Goal: Find specific page/section: Find specific page/section

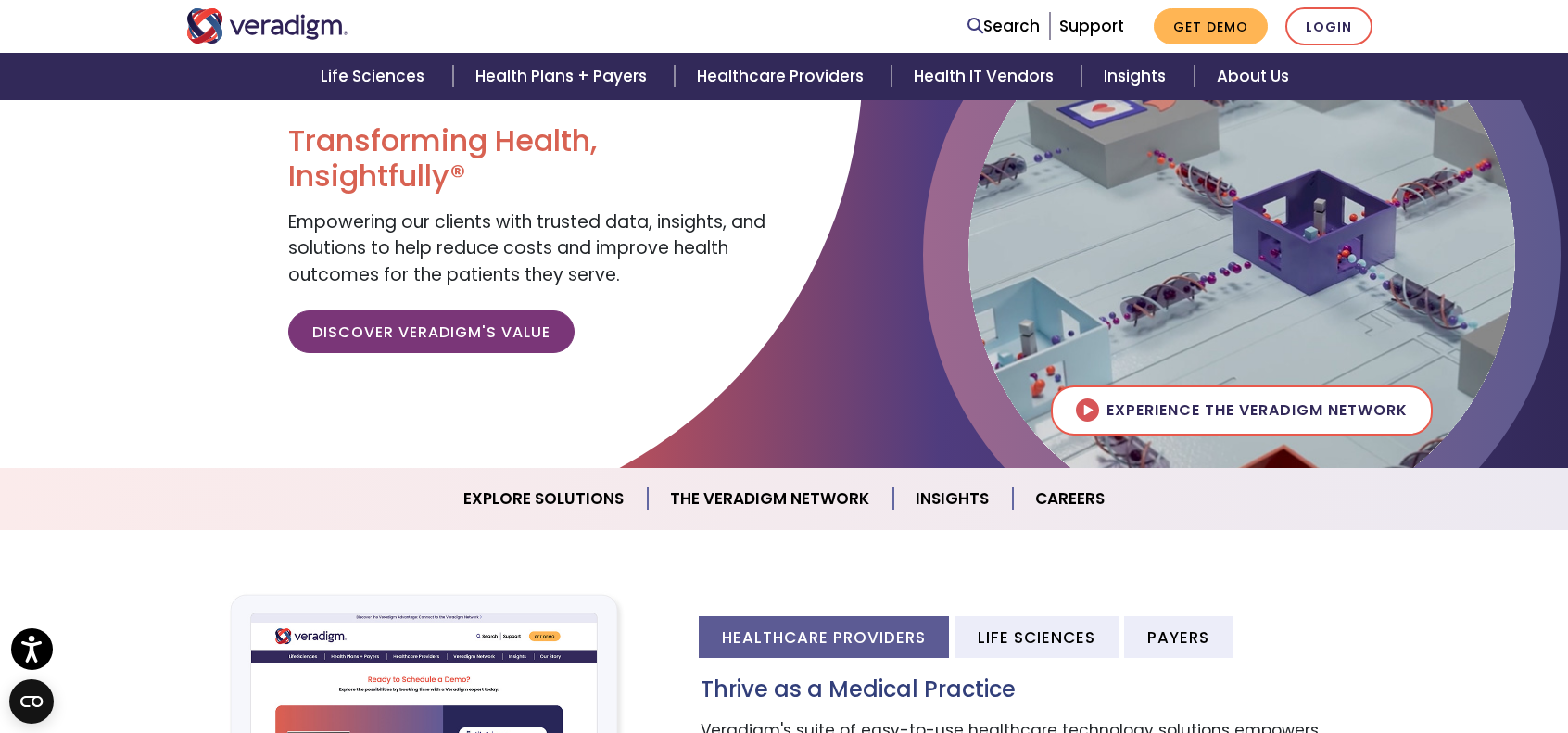
scroll to position [186, 0]
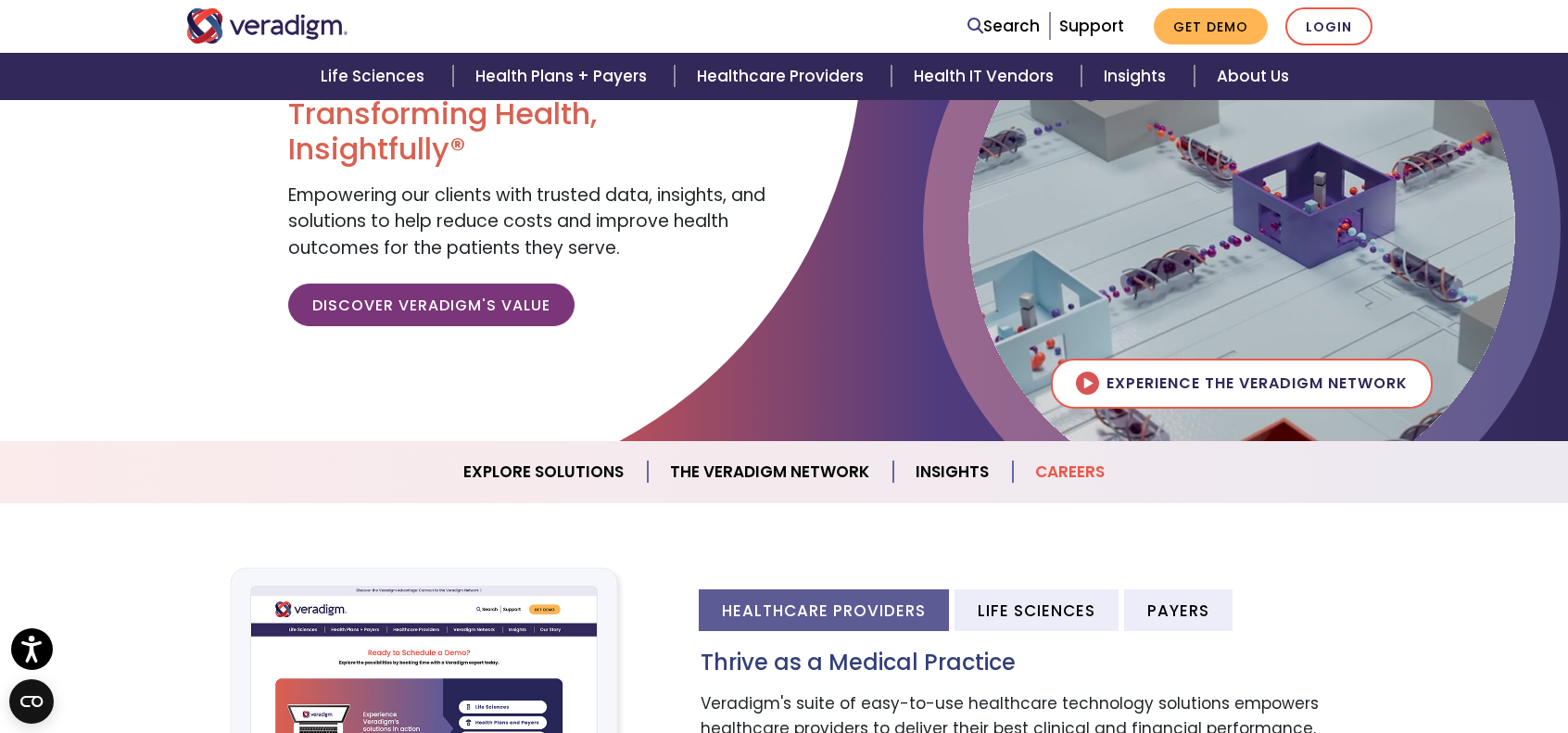
click at [1073, 471] on link "Careers" at bounding box center [1069, 472] width 114 height 47
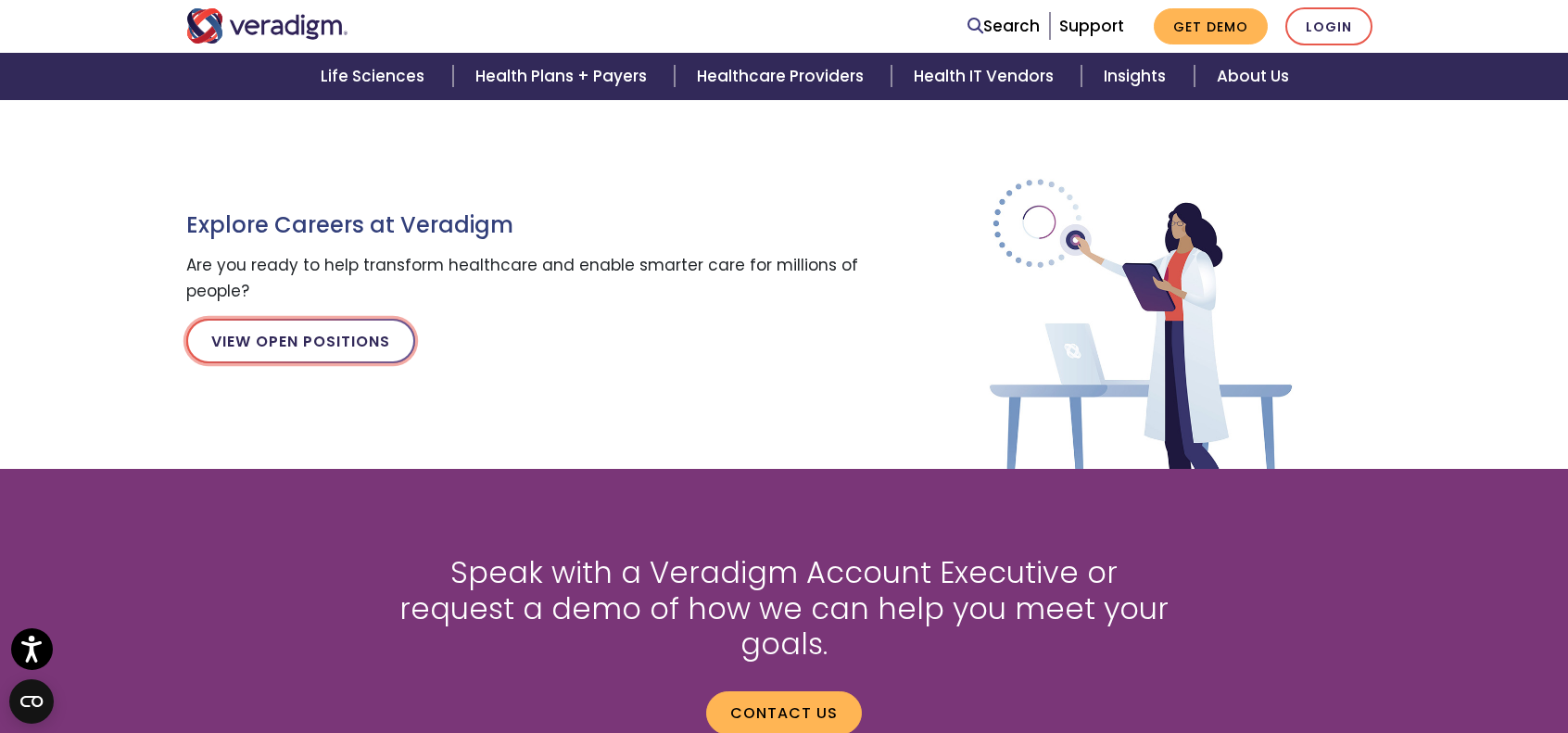
click at [323, 335] on link "View Open Positions" at bounding box center [300, 341] width 229 height 44
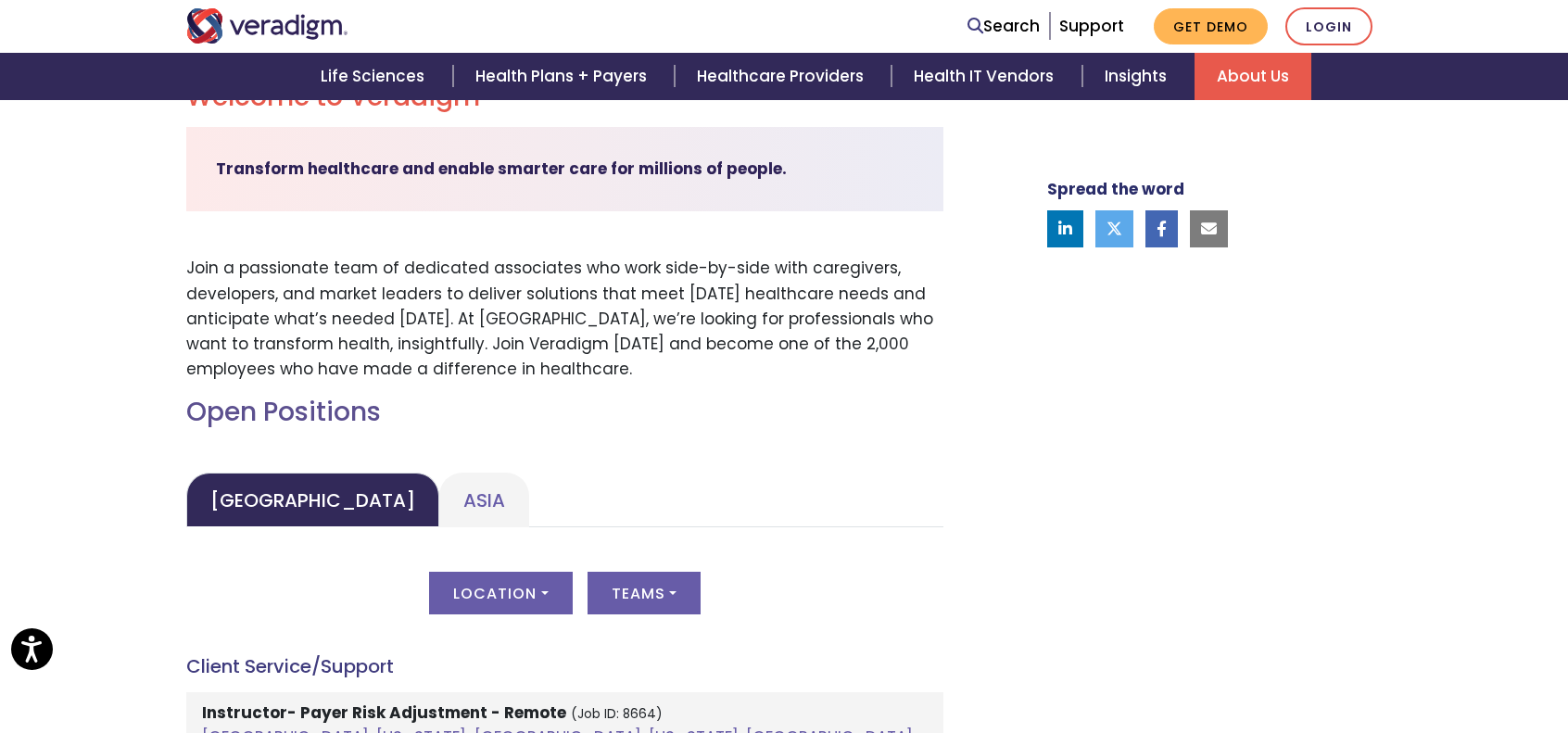
scroll to position [649, 0]
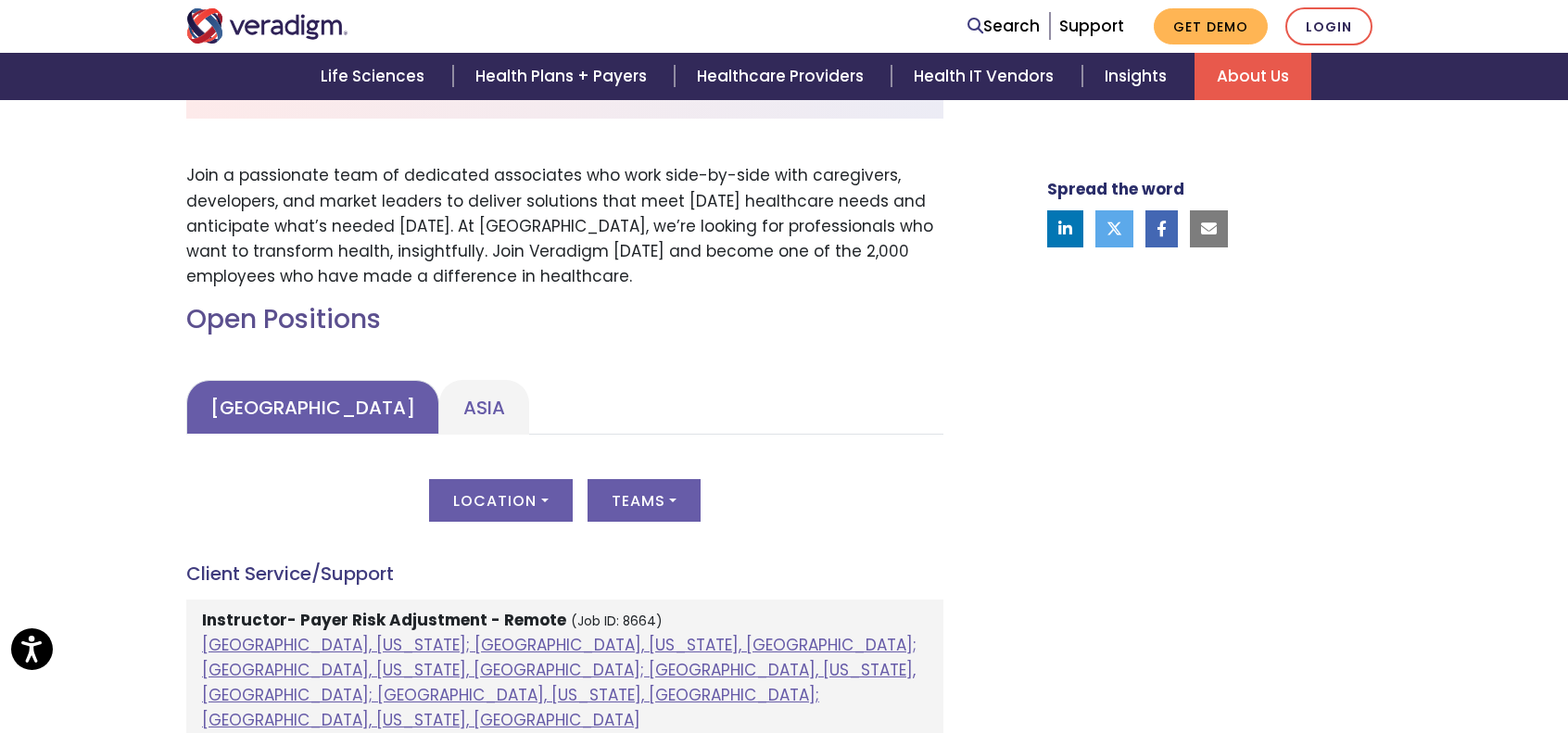
click at [249, 419] on link "United States" at bounding box center [312, 407] width 253 height 54
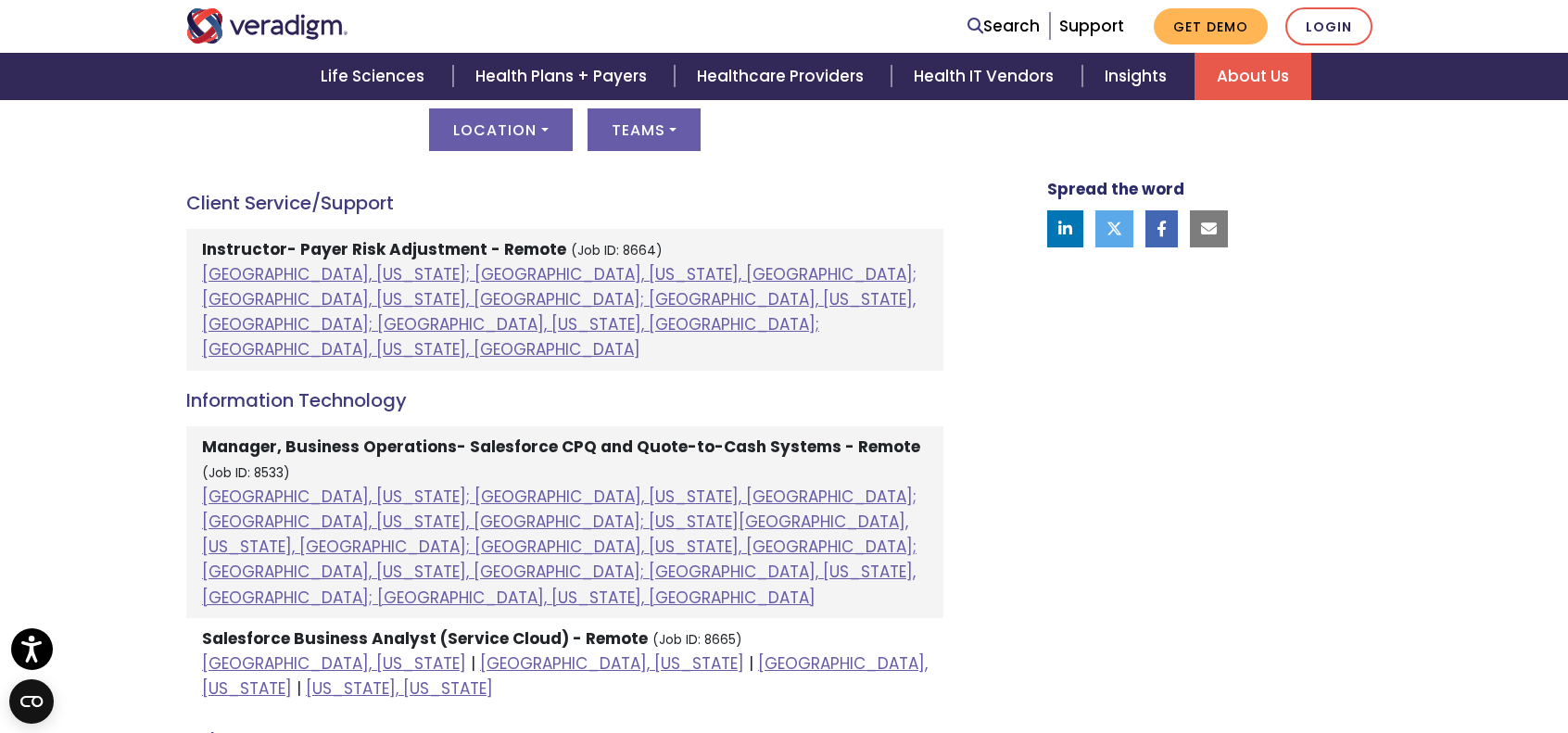
scroll to position [834, 0]
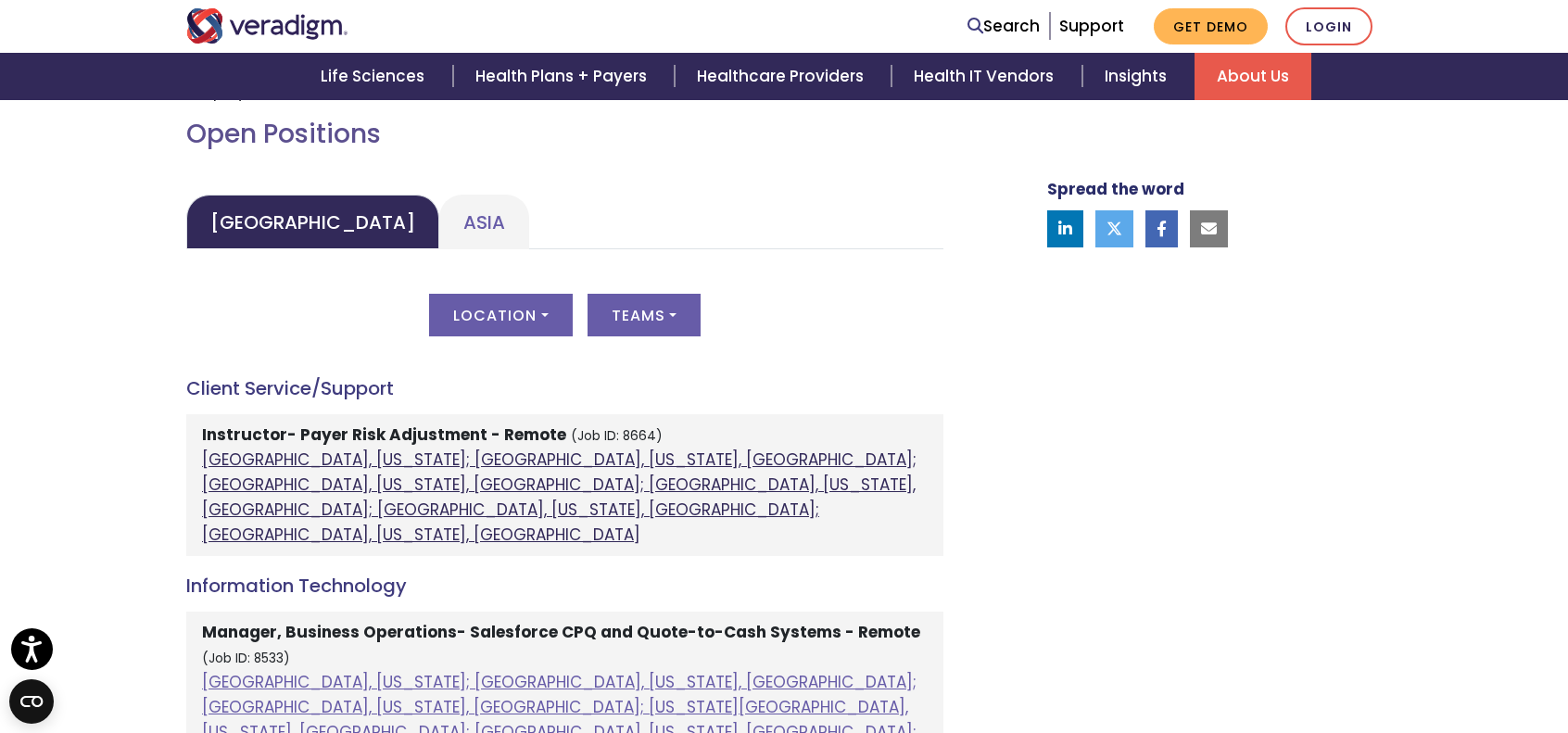
click at [269, 455] on link "Atlanta, Georgia; Chicago, Illinois, United States; Houston, Texas, United Stat…" at bounding box center [558, 497] width 714 height 99
